Goal: Task Accomplishment & Management: Manage account settings

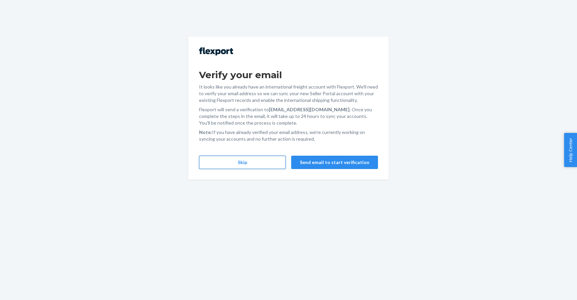
click at [263, 160] on button "Skip" at bounding box center [242, 162] width 87 height 13
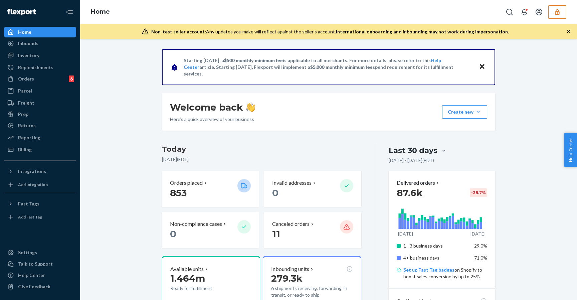
click at [555, 15] on icon "button" at bounding box center [557, 12] width 7 height 7
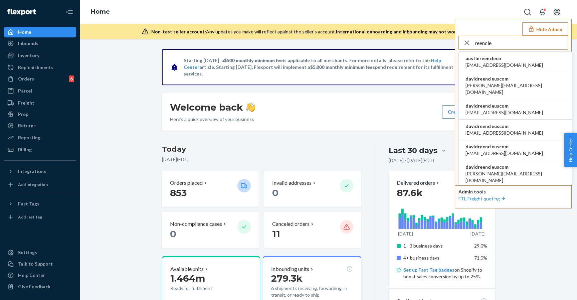
type input "reencle"
click at [517, 82] on li "davidreencleuscom david@reencleus.com" at bounding box center [515, 85] width 113 height 27
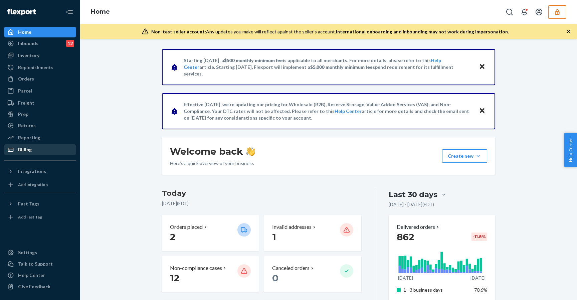
click at [70, 150] on div "Billing" at bounding box center [40, 149] width 71 height 9
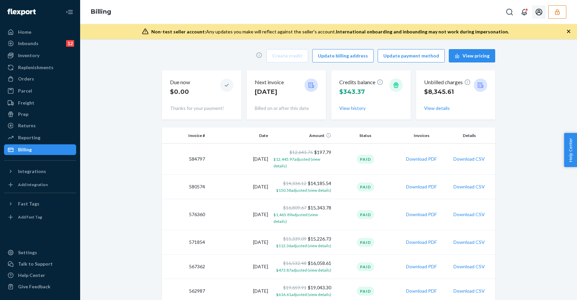
click at [541, 15] on icon "Open account menu" at bounding box center [539, 12] width 7 height 7
click at [522, 31] on div "Settings" at bounding box center [525, 34] width 50 height 12
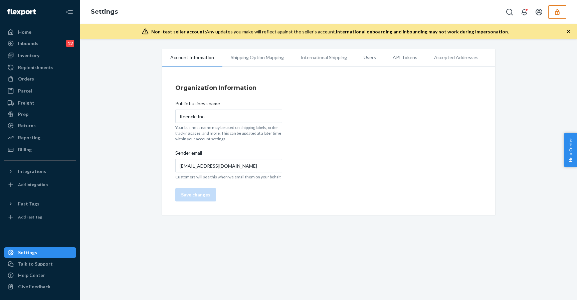
click at [473, 58] on li "Accepted Addresses" at bounding box center [456, 57] width 61 height 17
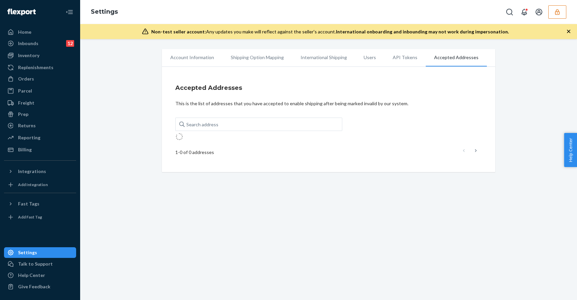
click at [393, 57] on li "API Tokens" at bounding box center [404, 57] width 41 height 17
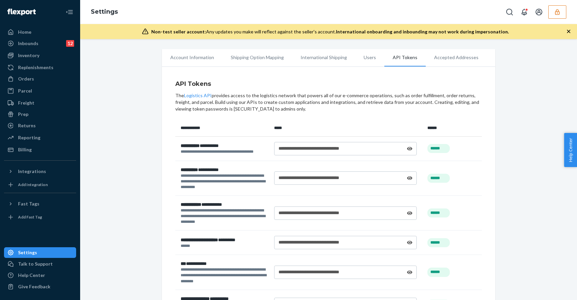
click at [363, 54] on li "Users" at bounding box center [369, 57] width 29 height 17
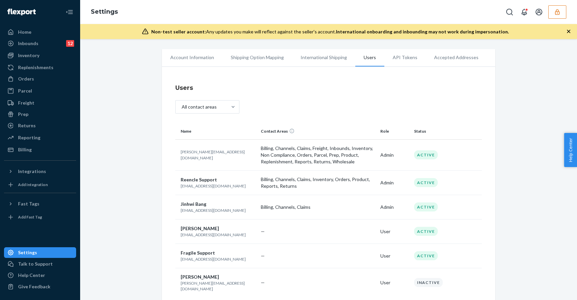
click at [307, 57] on li "International Shipping" at bounding box center [323, 57] width 63 height 17
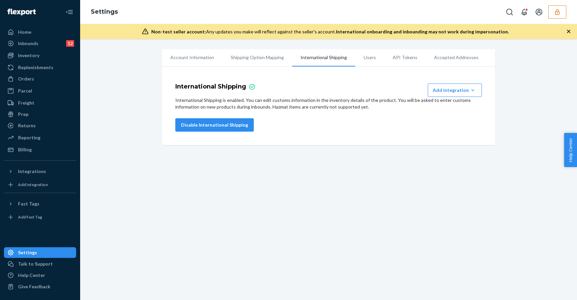
click at [249, 61] on li "Shipping Option Mapping" at bounding box center [257, 57] width 70 height 17
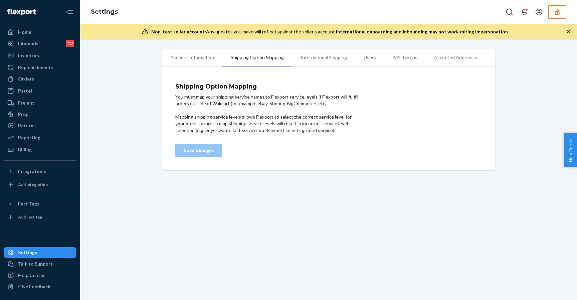
click at [194, 59] on li "Account Information" at bounding box center [192, 57] width 60 height 17
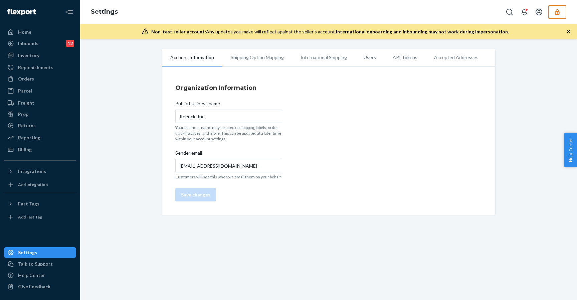
click at [485, 73] on div "Organization Information Public business name Reencle Inc. Your business name m…" at bounding box center [328, 142] width 333 height 145
click at [558, 9] on icon "button" at bounding box center [557, 12] width 4 height 6
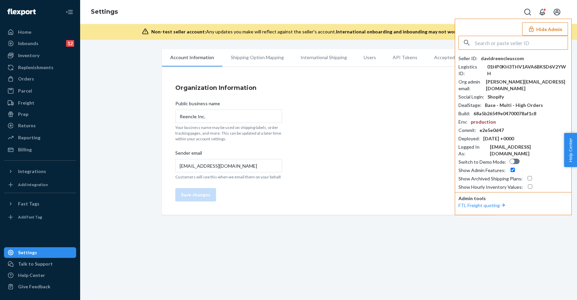
click at [549, 27] on button "Hide Admin" at bounding box center [545, 28] width 46 height 13
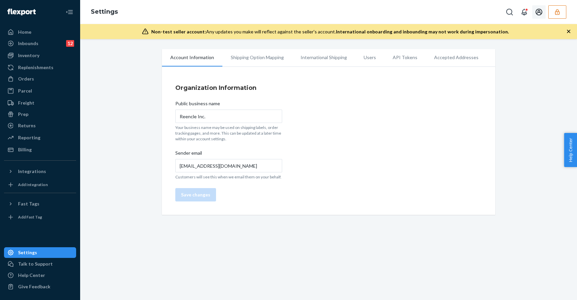
click at [540, 13] on icon "Open account menu" at bounding box center [539, 12] width 8 height 8
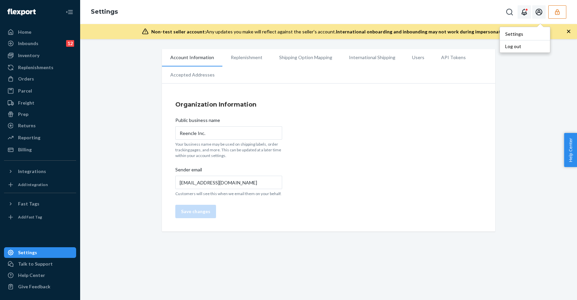
click at [525, 13] on icon "Open notifications" at bounding box center [524, 12] width 5 height 7
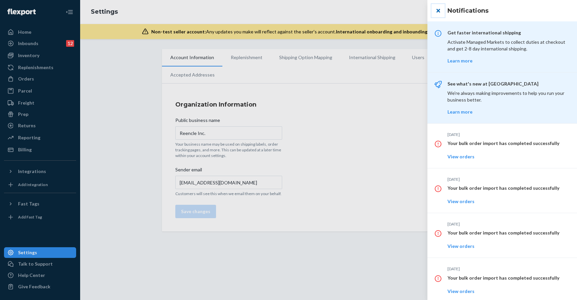
click at [440, 11] on button "close" at bounding box center [437, 10] width 13 height 13
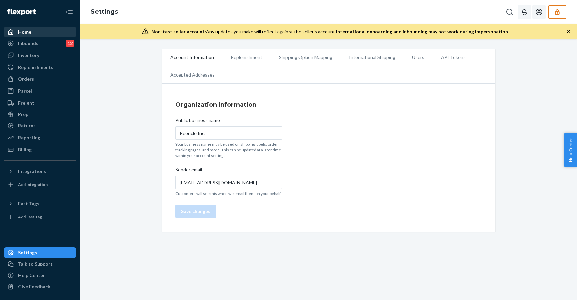
click at [35, 36] on div "Home" at bounding box center [40, 31] width 71 height 9
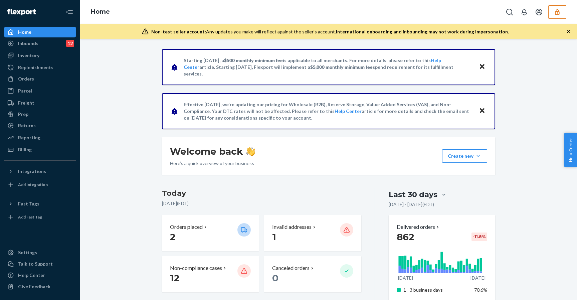
click at [563, 10] on button "button" at bounding box center [557, 11] width 18 height 13
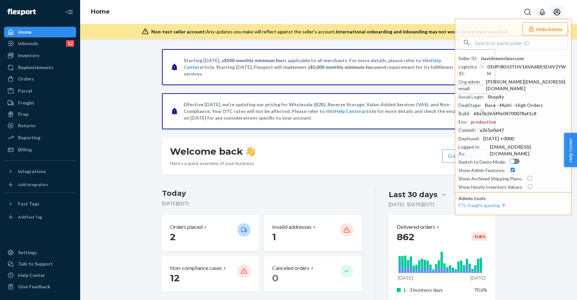
click at [556, 15] on icon "Open account menu" at bounding box center [557, 12] width 7 height 7
click at [554, 47] on div "Log out" at bounding box center [543, 46] width 50 height 12
